Goal: Feedback & Contribution: Leave review/rating

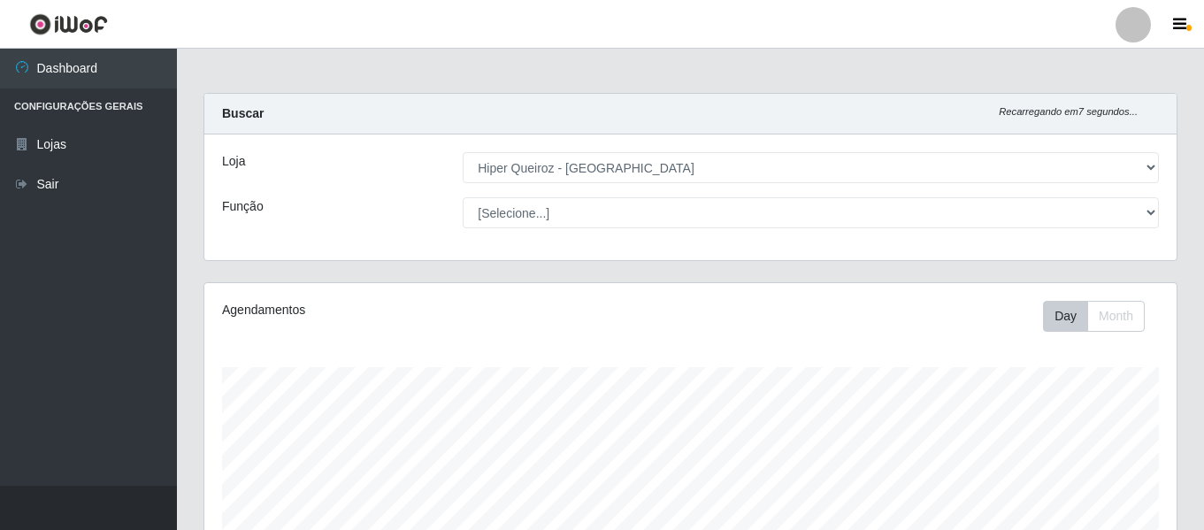
select select "497"
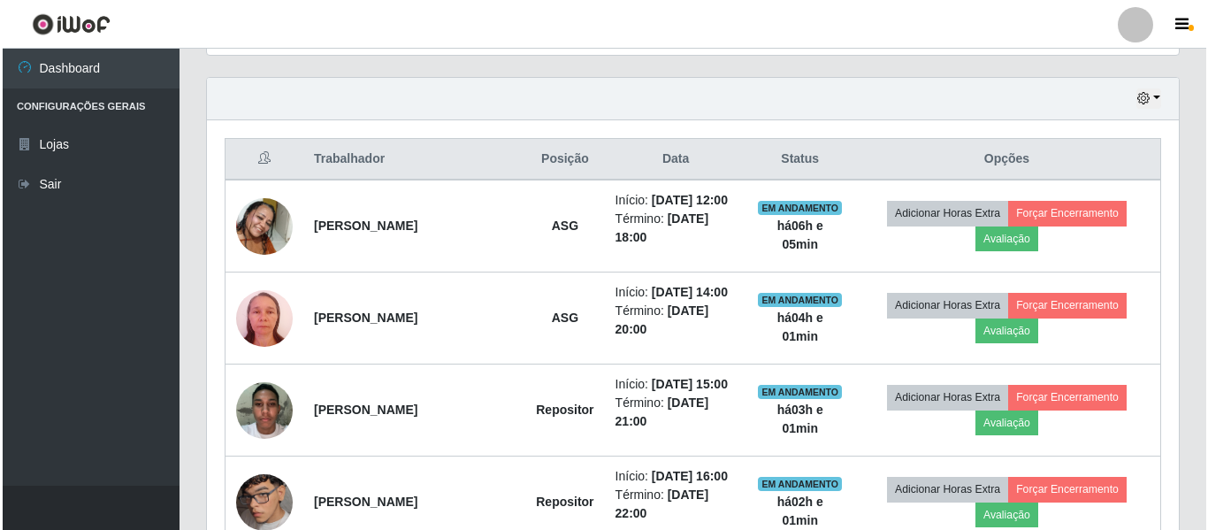
scroll to position [367, 972]
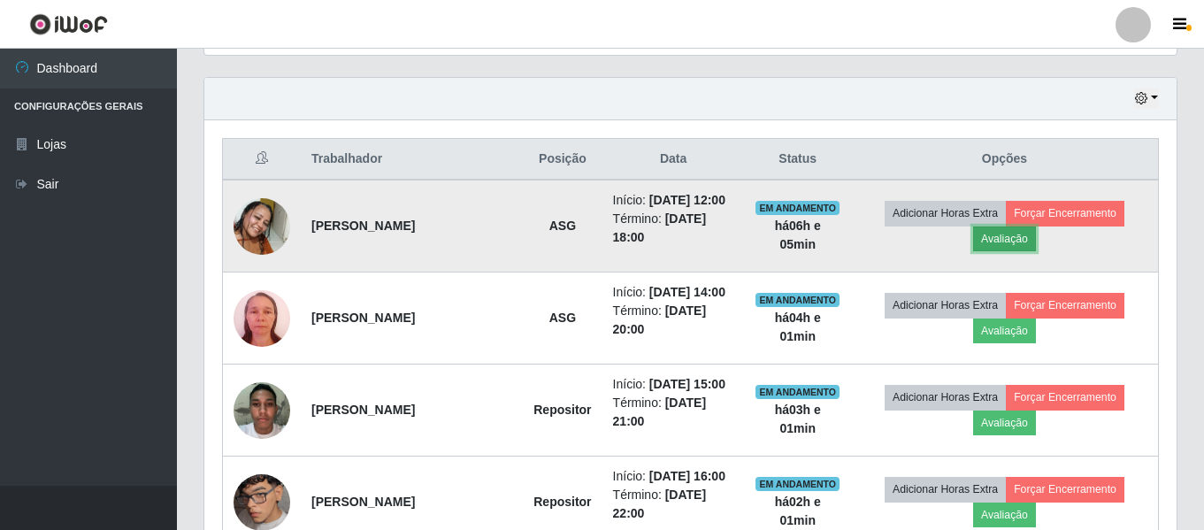
click at [1002, 238] on button "Avaliação" at bounding box center [1004, 238] width 63 height 25
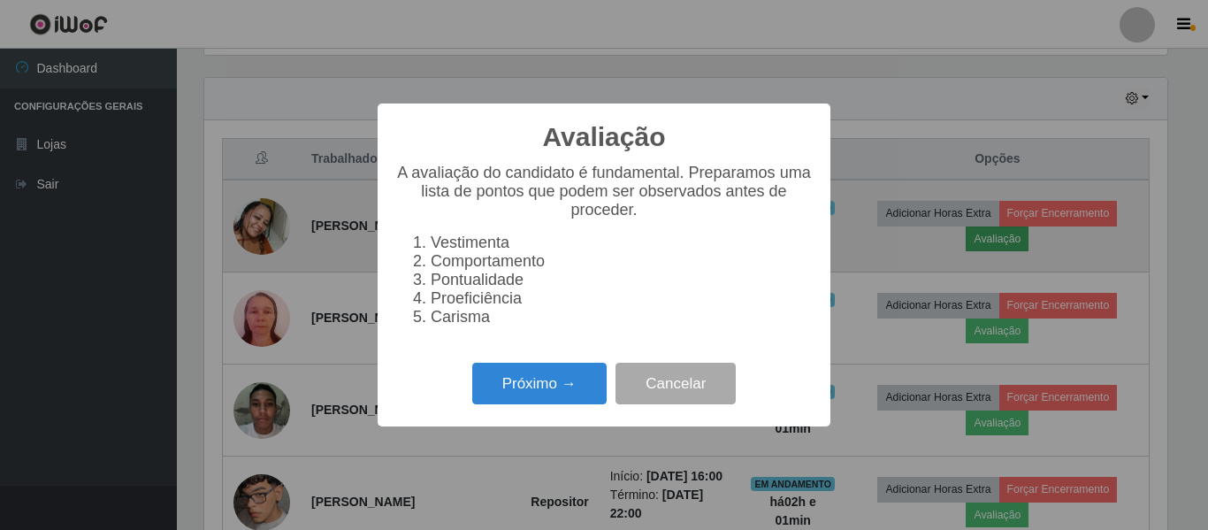
scroll to position [367, 963]
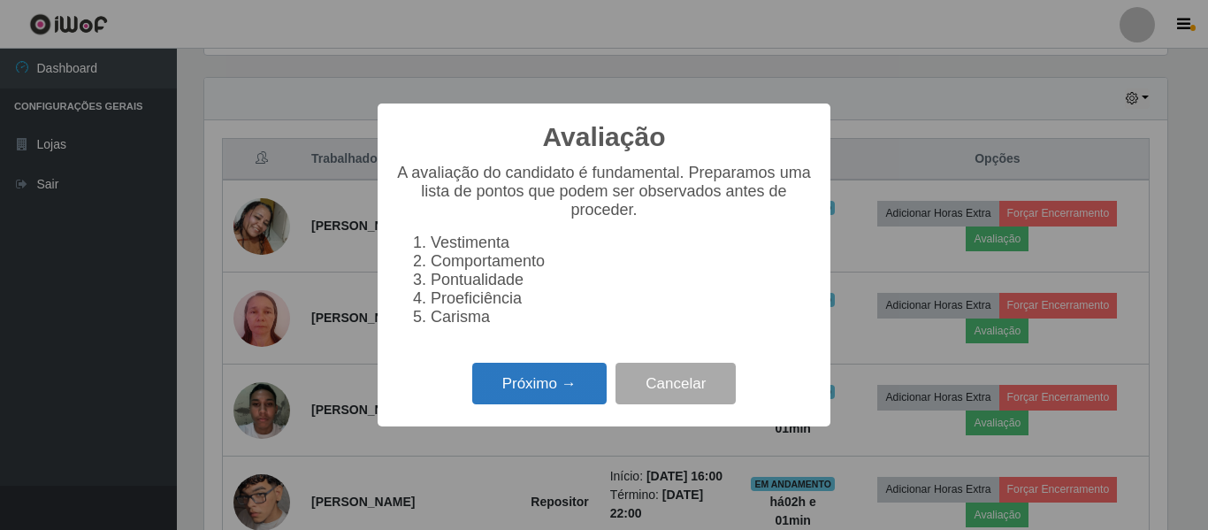
click at [519, 397] on button "Próximo →" at bounding box center [539, 384] width 134 height 42
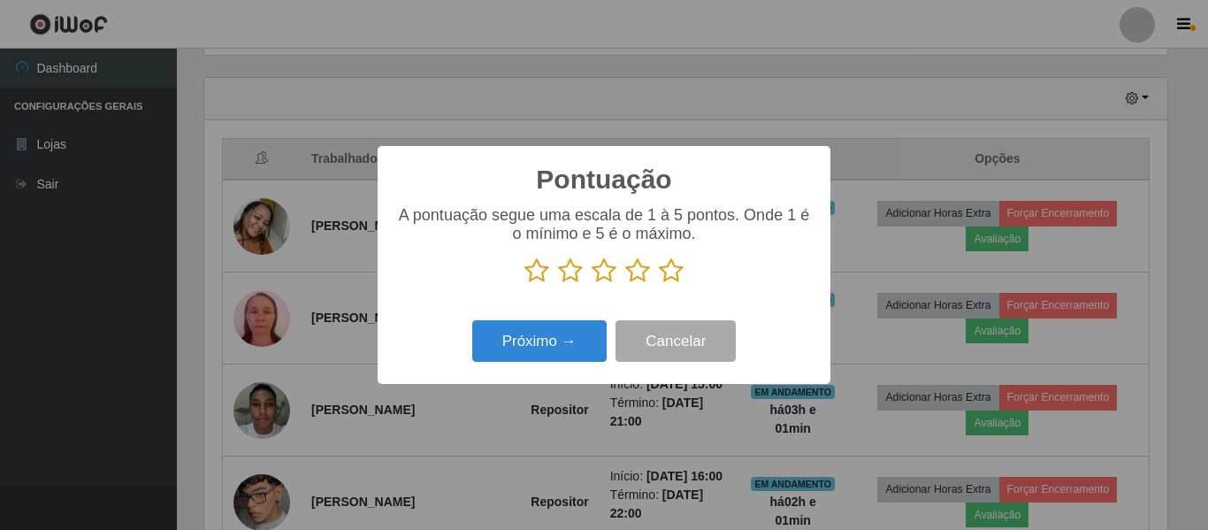
click at [665, 281] on icon at bounding box center [671, 270] width 25 height 27
click at [659, 284] on input "radio" at bounding box center [659, 284] width 0 height 0
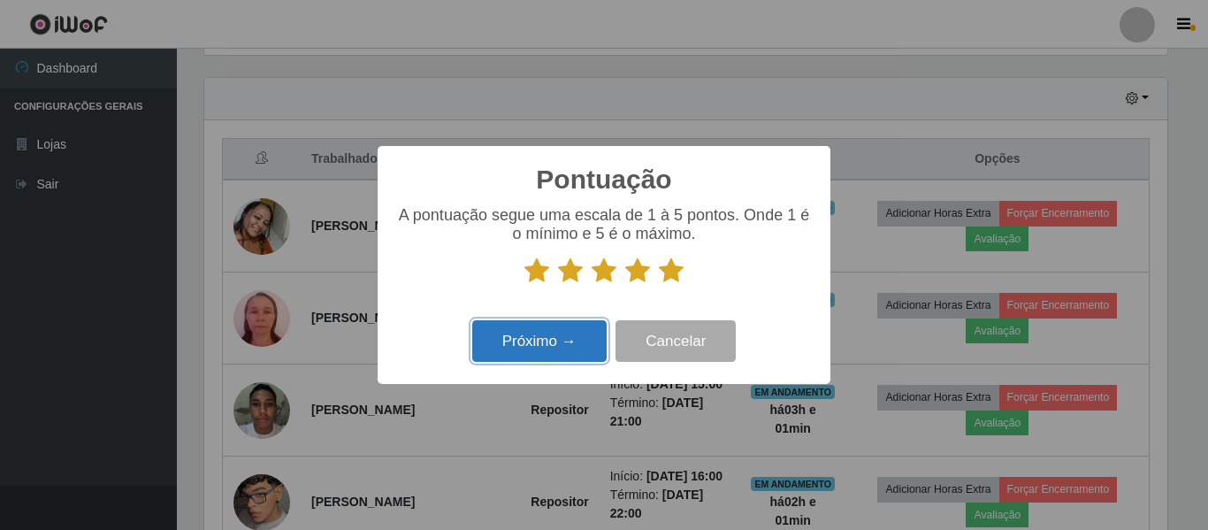
click at [570, 349] on button "Próximo →" at bounding box center [539, 341] width 134 height 42
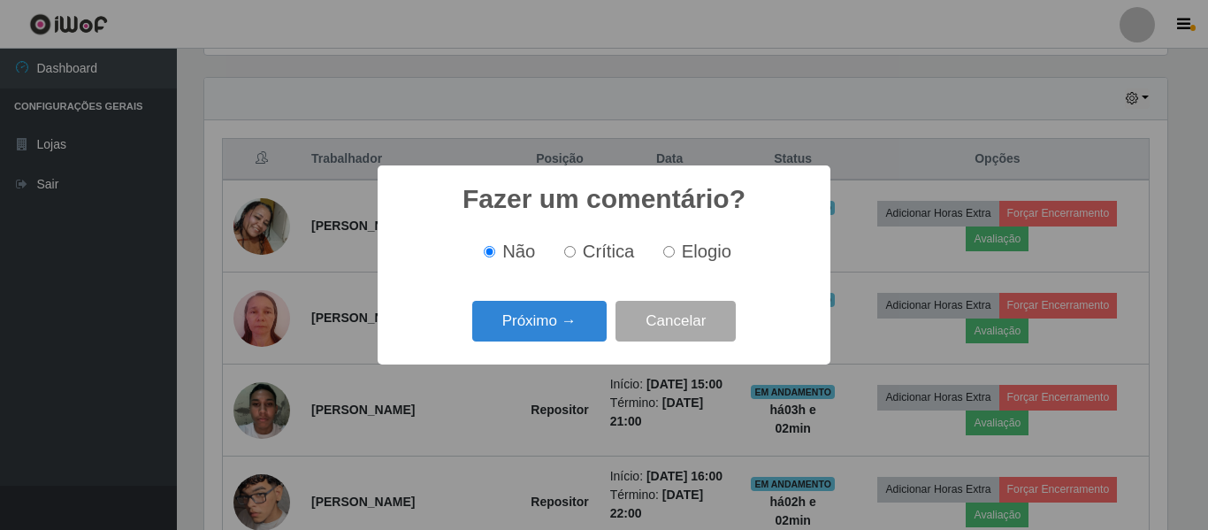
click at [684, 244] on span "Elogio" at bounding box center [707, 250] width 50 height 19
click at [675, 246] on input "Elogio" at bounding box center [668, 251] width 11 height 11
radio input "true"
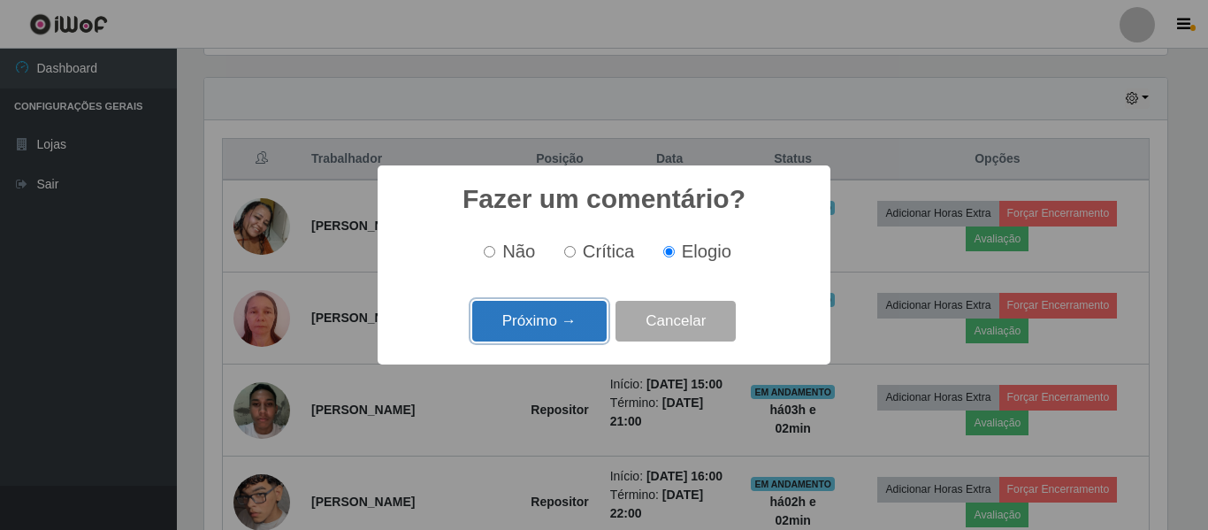
click at [570, 324] on button "Próximo →" at bounding box center [539, 322] width 134 height 42
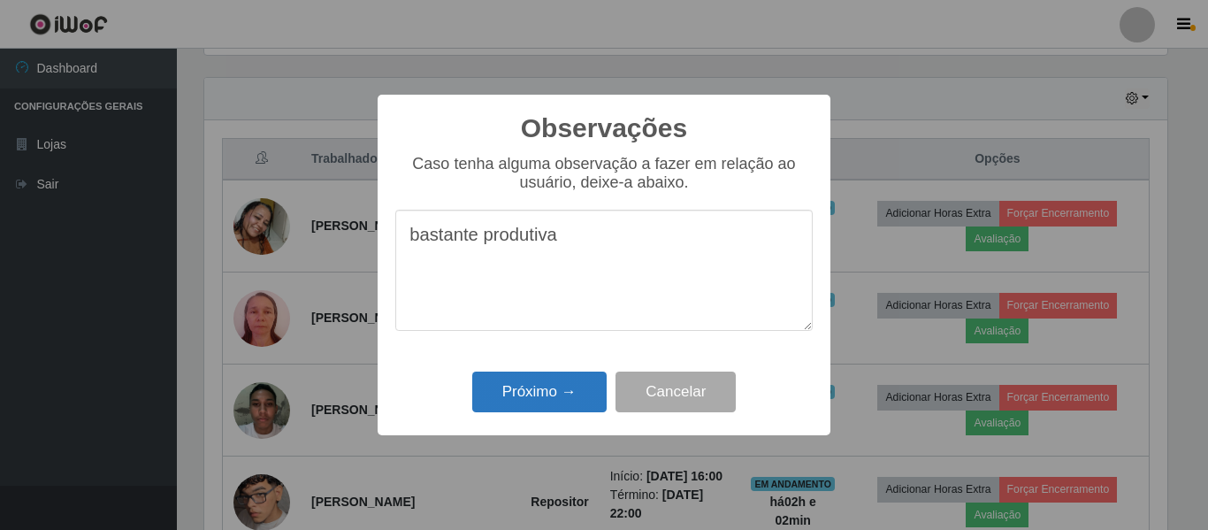
type textarea "bastante produtiva"
click at [539, 386] on button "Próximo →" at bounding box center [539, 392] width 134 height 42
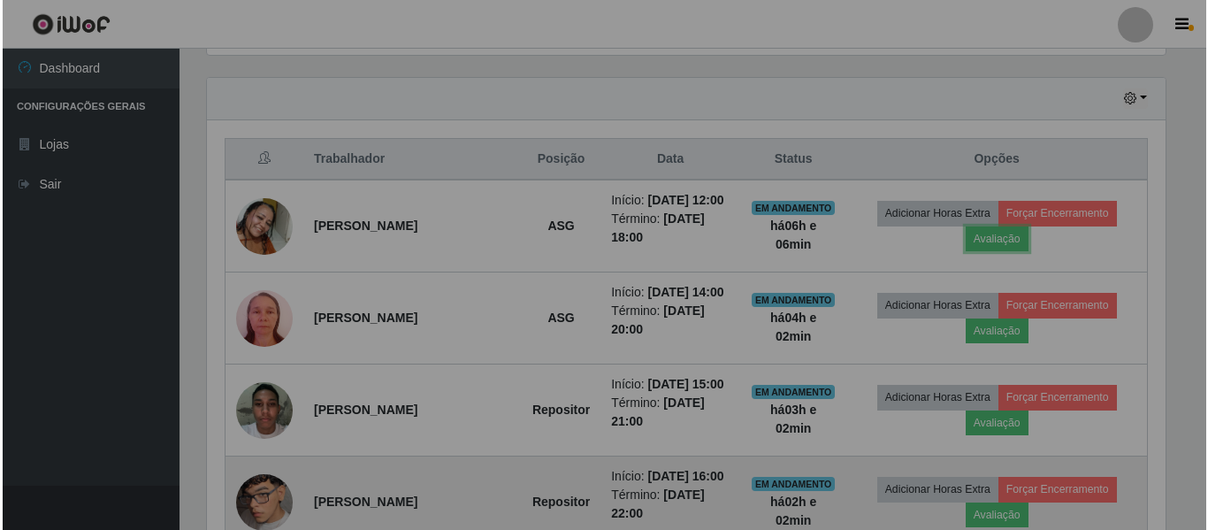
scroll to position [367, 972]
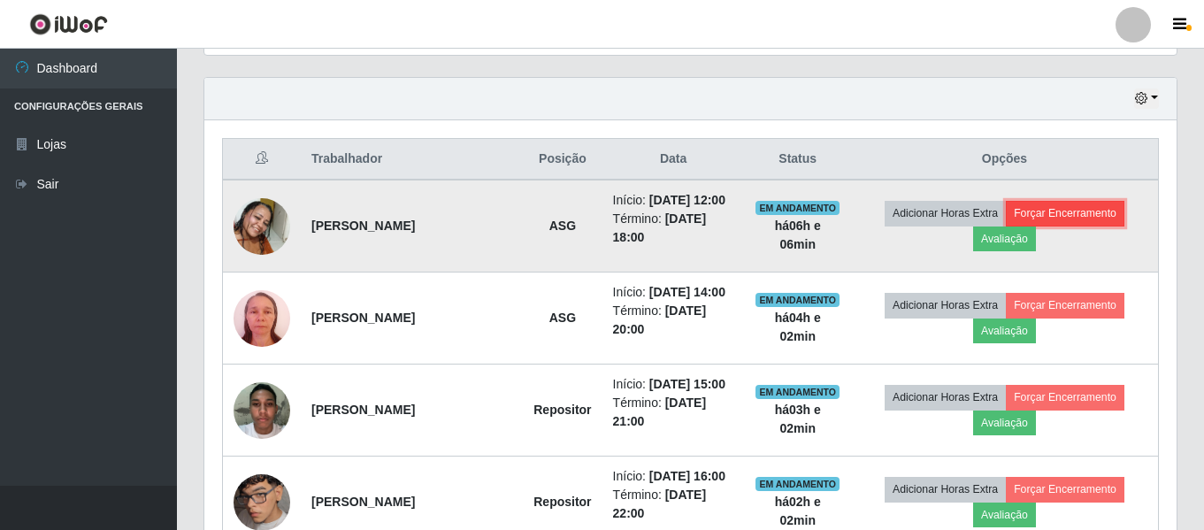
click at [1053, 214] on button "Forçar Encerramento" at bounding box center [1065, 213] width 119 height 25
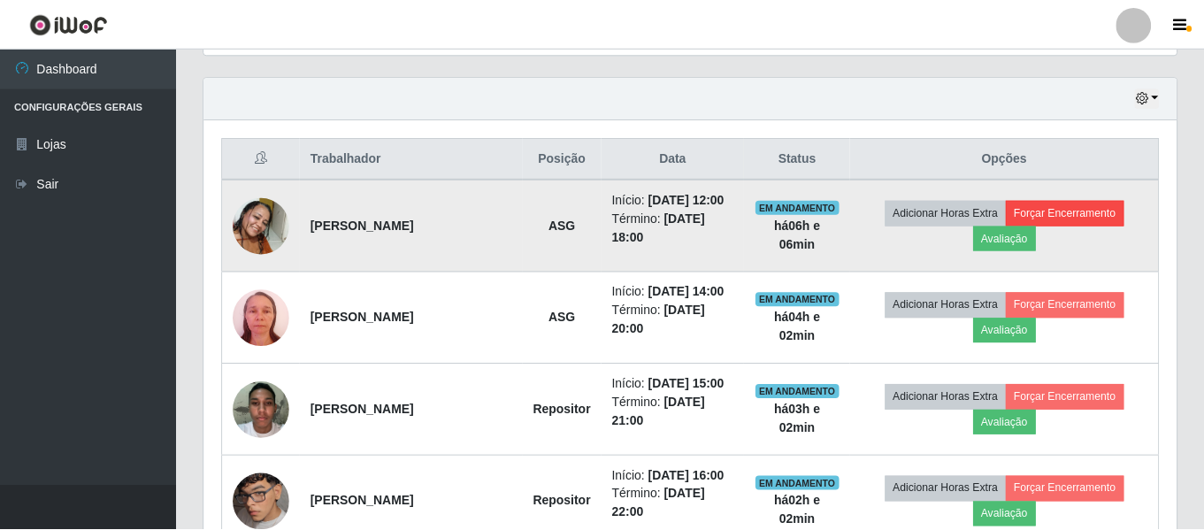
scroll to position [367, 963]
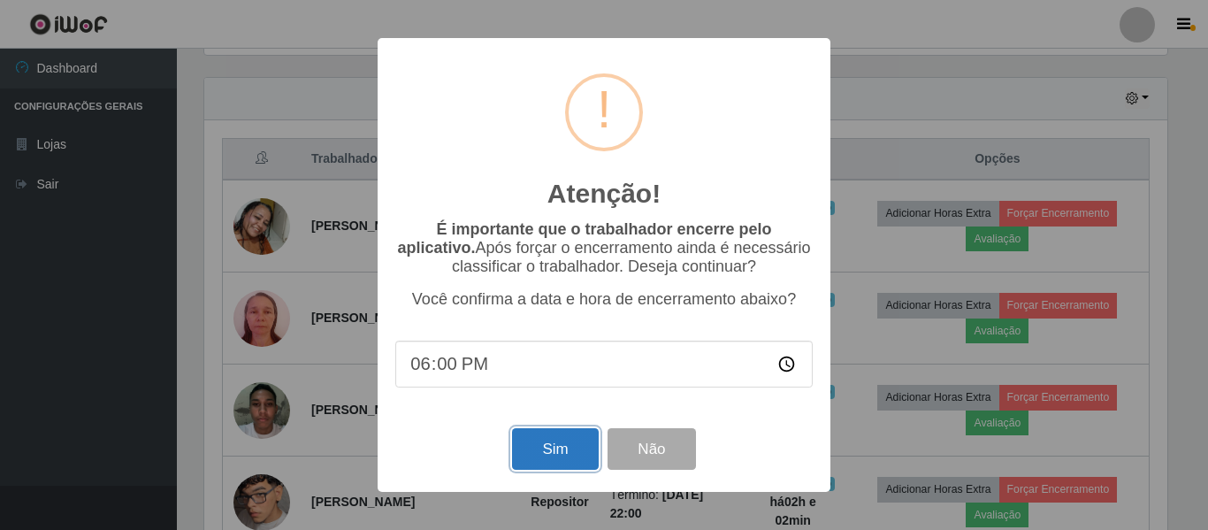
click at [554, 460] on button "Sim" at bounding box center [555, 449] width 86 height 42
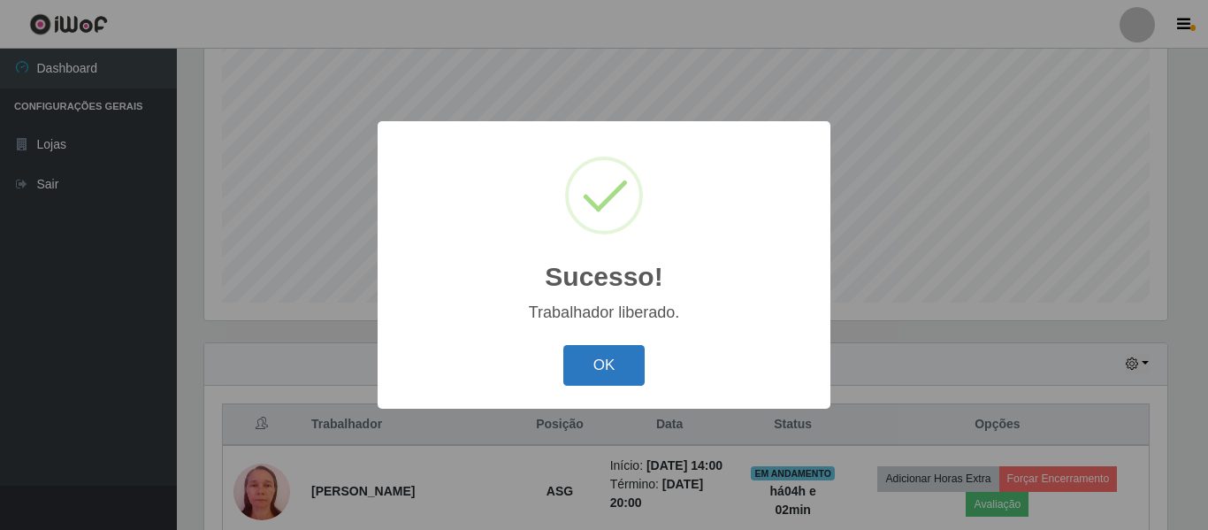
click at [593, 354] on button "OK" at bounding box center [604, 366] width 82 height 42
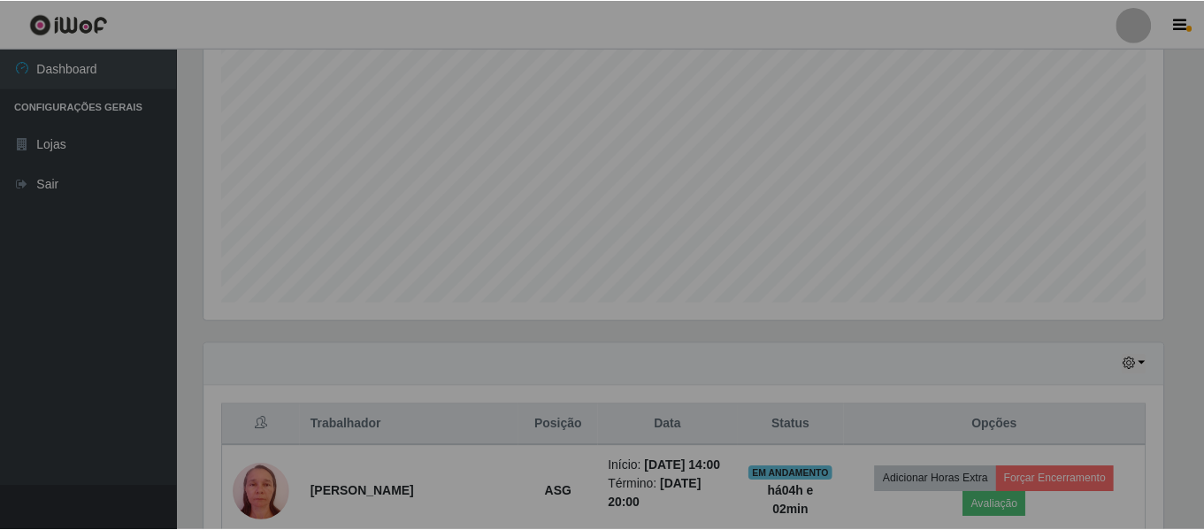
scroll to position [367, 972]
